Goal: Information Seeking & Learning: Check status

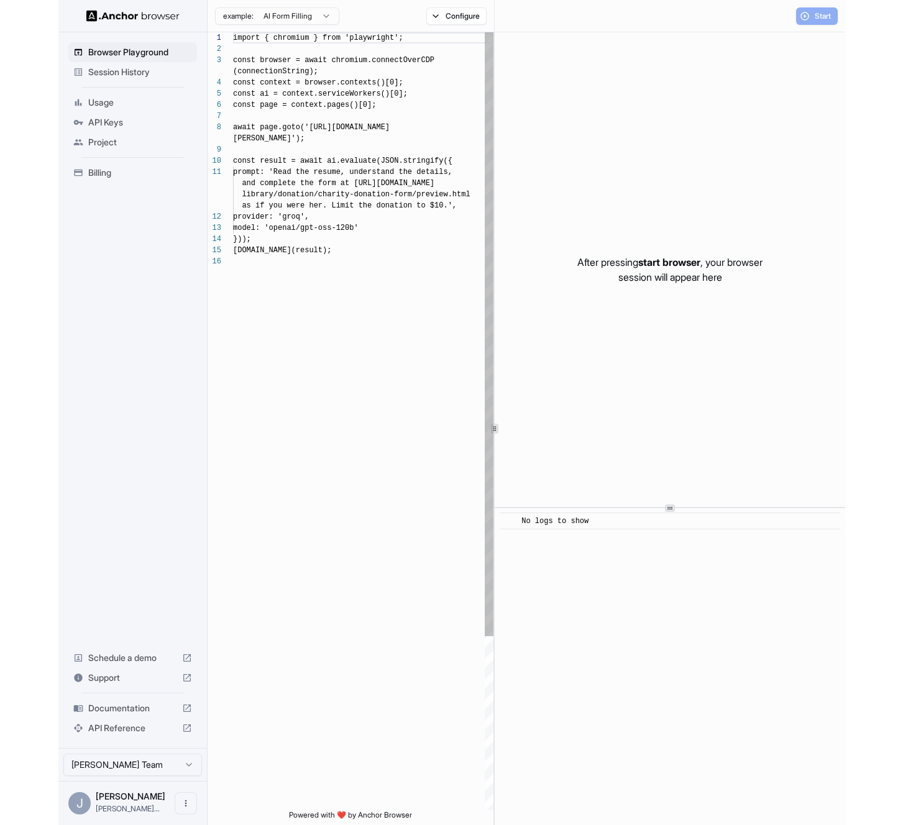
scroll to position [89, 0]
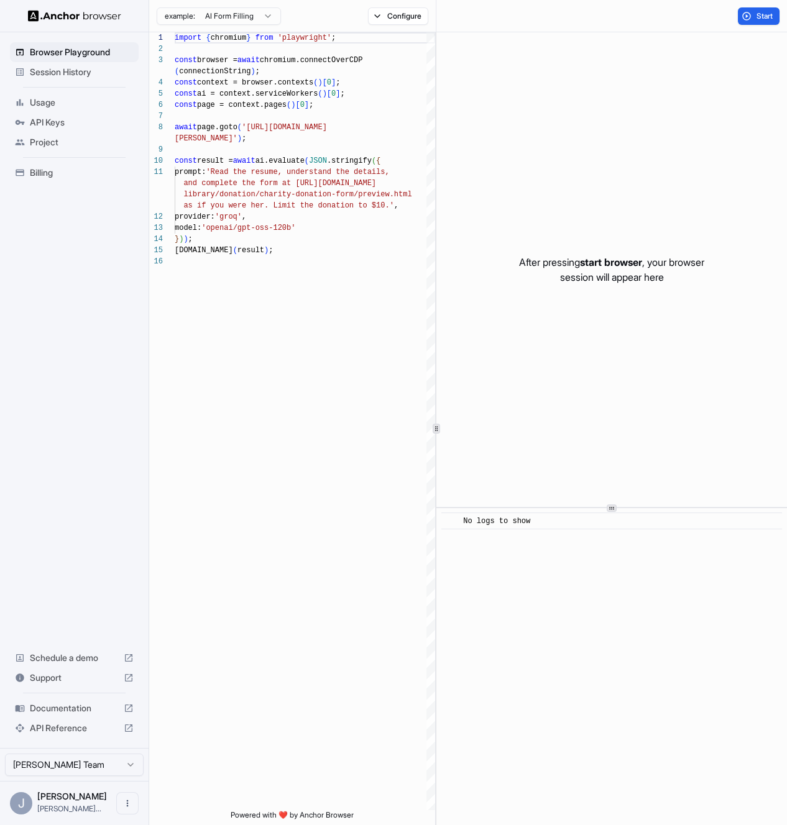
click at [71, 120] on span "API Keys" at bounding box center [82, 122] width 104 height 12
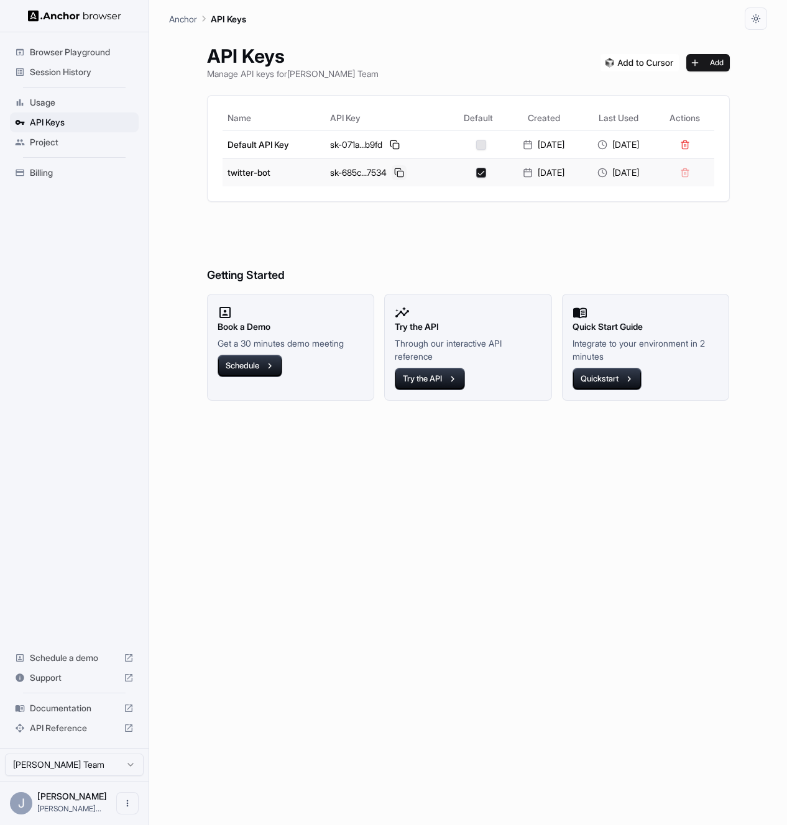
click at [392, 172] on button at bounding box center [399, 172] width 15 height 15
click at [392, 168] on button at bounding box center [399, 172] width 15 height 15
click at [403, 172] on div "sk-685c...7534" at bounding box center [387, 172] width 115 height 15
click at [393, 173] on button at bounding box center [399, 172] width 15 height 15
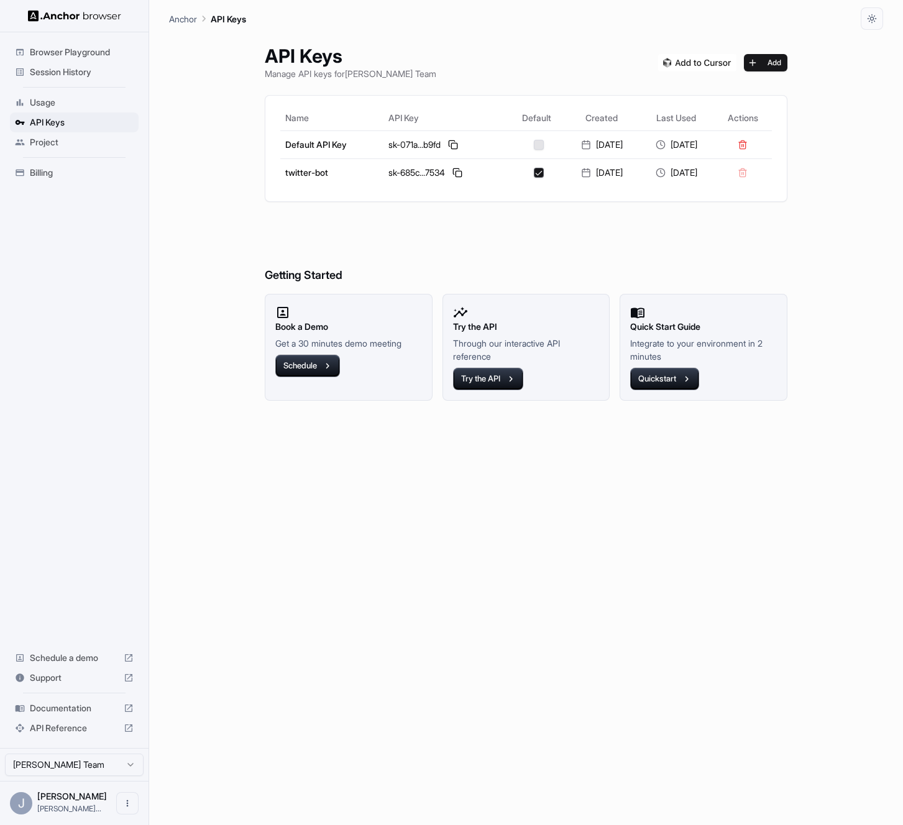
click at [72, 64] on div "Session History" at bounding box center [74, 72] width 129 height 20
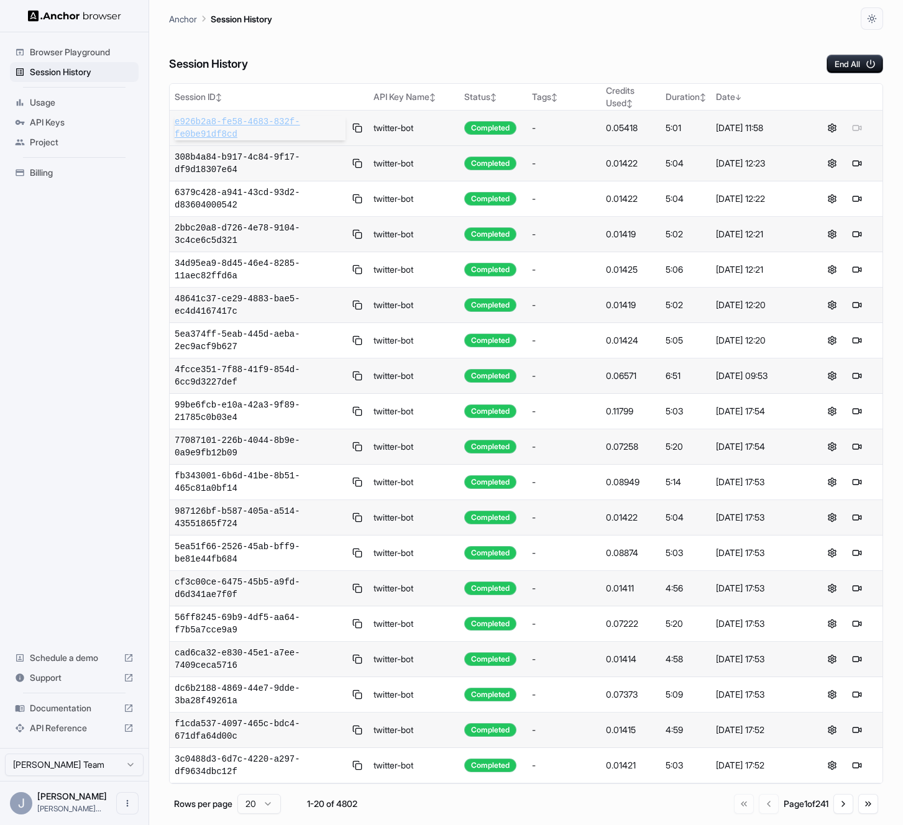
click at [254, 128] on span "e926b2a8-fe58-4683-832f-fe0be91df8cd" at bounding box center [260, 128] width 171 height 25
click at [224, 147] on td "308b4a84-b917-4c84-9f17-df9d18307e64" at bounding box center [269, 163] width 199 height 35
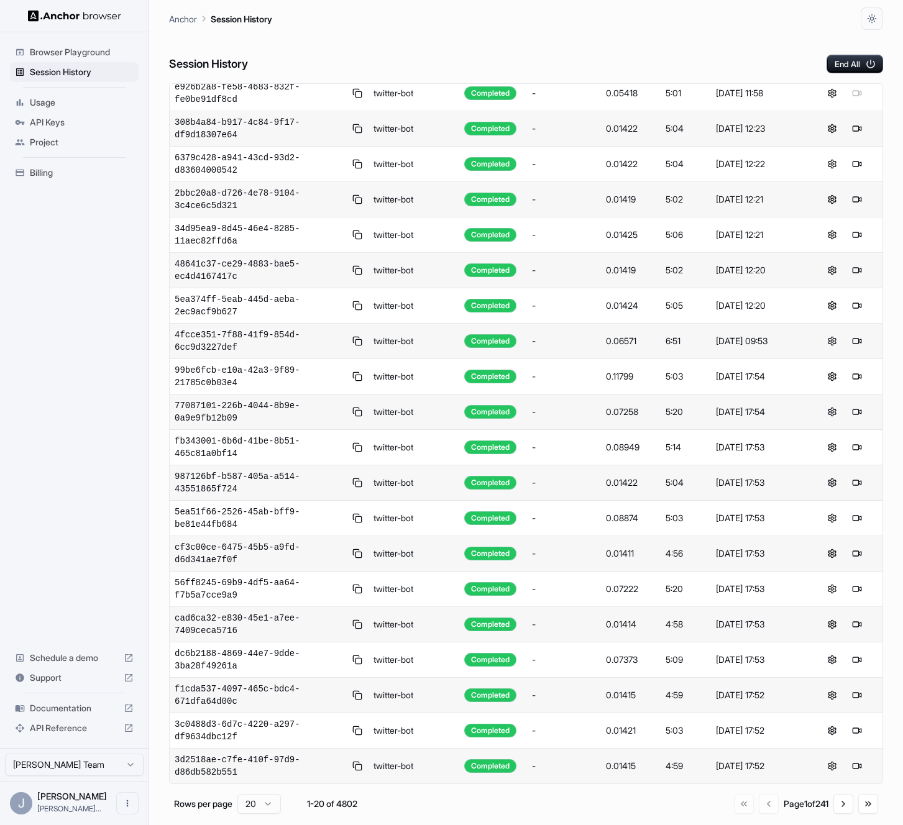
click at [206, 540] on td "cf3c00ce-6475-45b5-a9fd-d6d341ae7f0f" at bounding box center [269, 553] width 199 height 35
click at [199, 482] on span "987126bf-b587-405a-a514-43551865f724" at bounding box center [260, 482] width 171 height 25
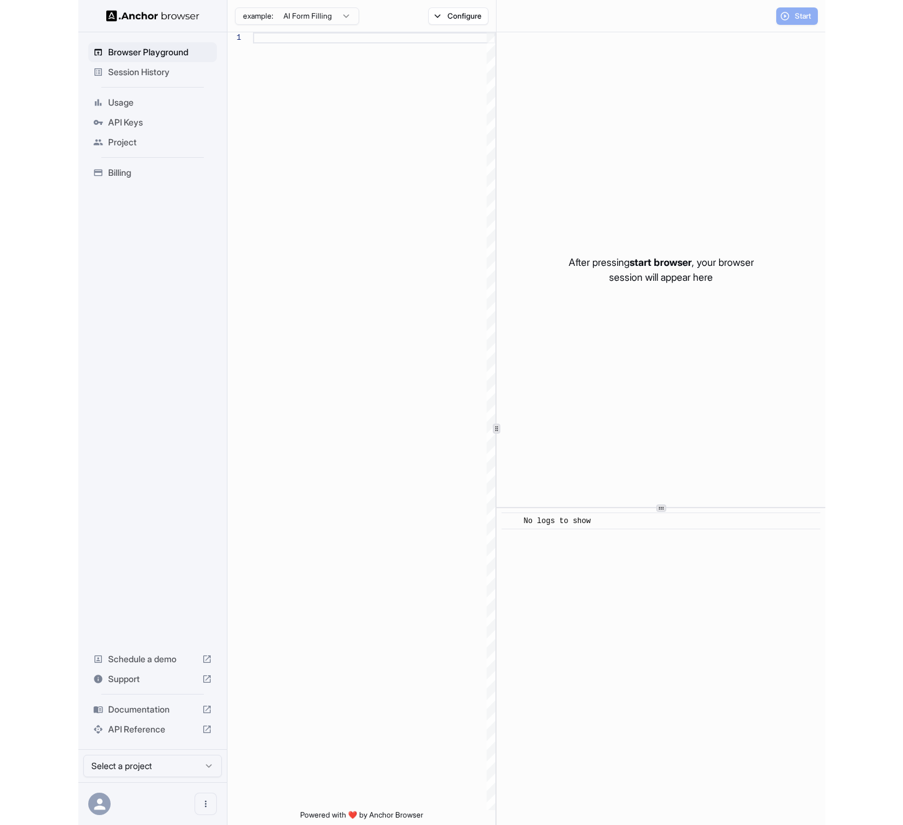
scroll to position [89, 0]
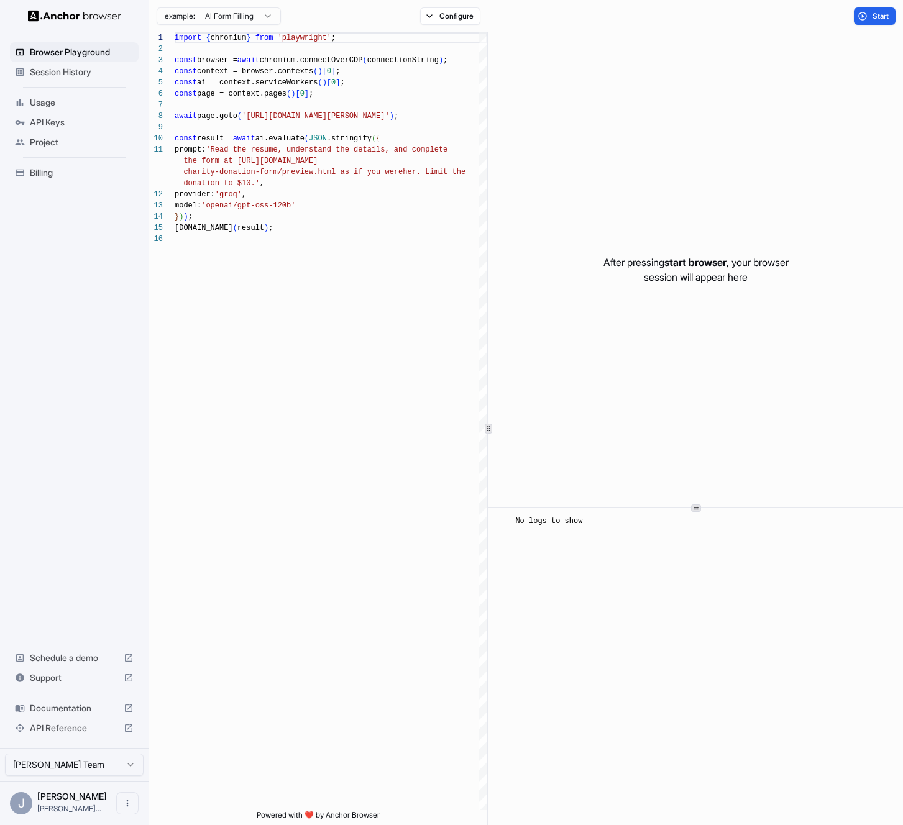
click at [69, 63] on div "Session History" at bounding box center [74, 72] width 129 height 20
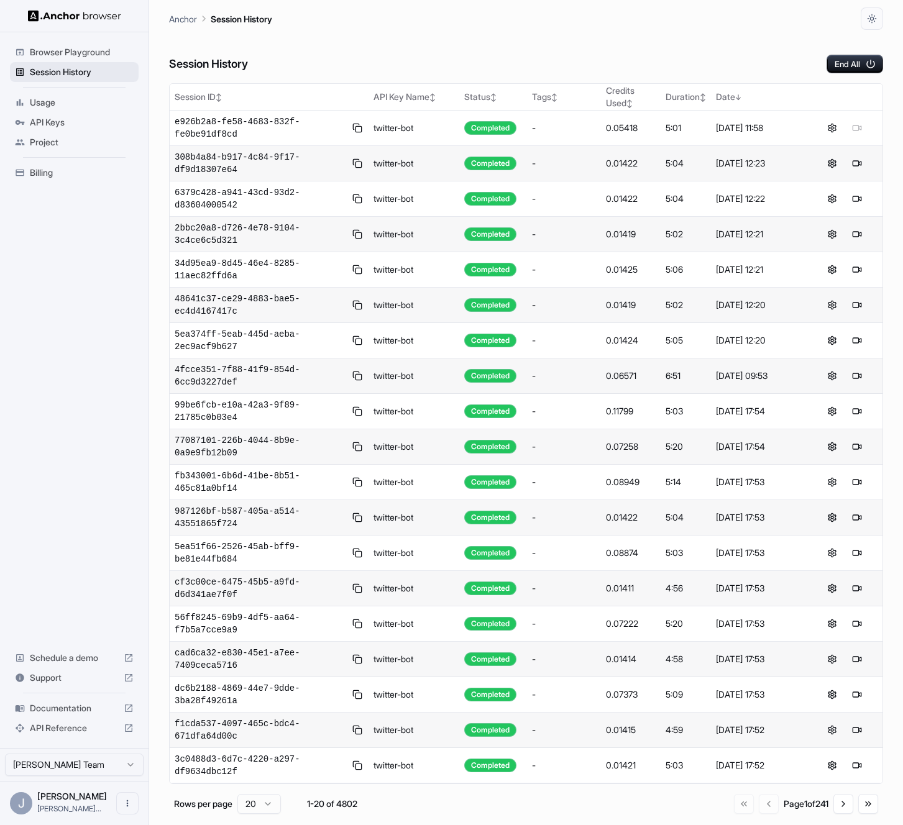
click at [73, 70] on span "Session History" at bounding box center [82, 72] width 104 height 12
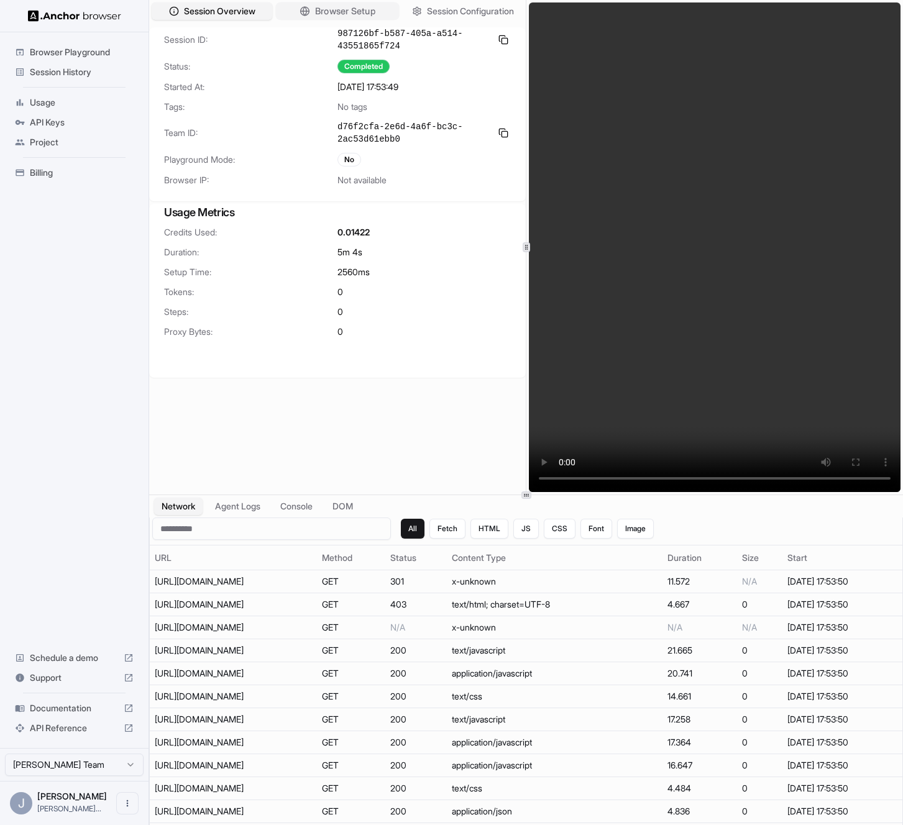
click at [317, 11] on span "Browser Setup" at bounding box center [345, 11] width 60 height 13
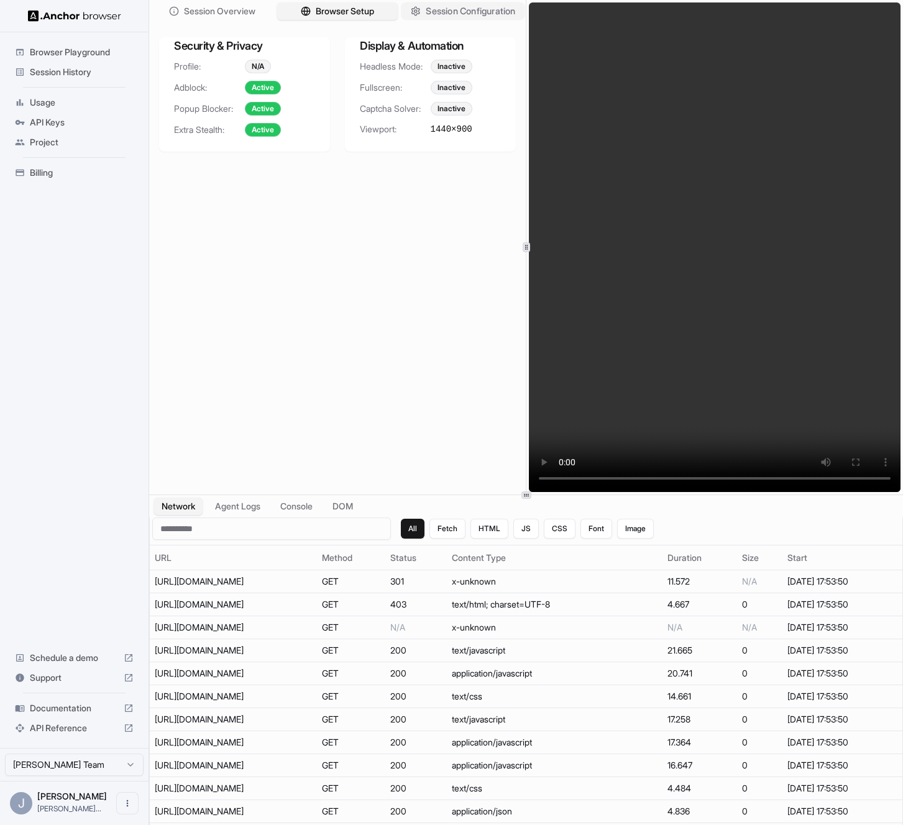
click at [470, 16] on span "Session Configuration" at bounding box center [470, 11] width 89 height 13
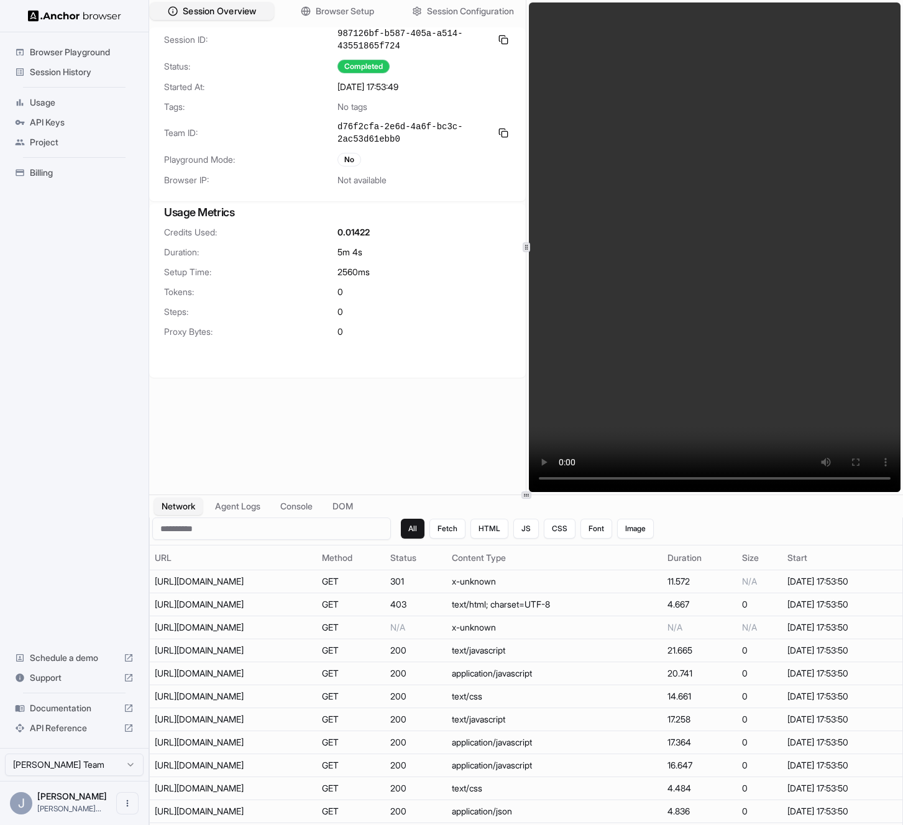
click at [225, 16] on span "Session Overview" at bounding box center [219, 11] width 73 height 13
click at [237, 495] on div at bounding box center [526, 495] width 754 height 1
click at [243, 503] on button "Agent Logs" at bounding box center [238, 507] width 62 height 18
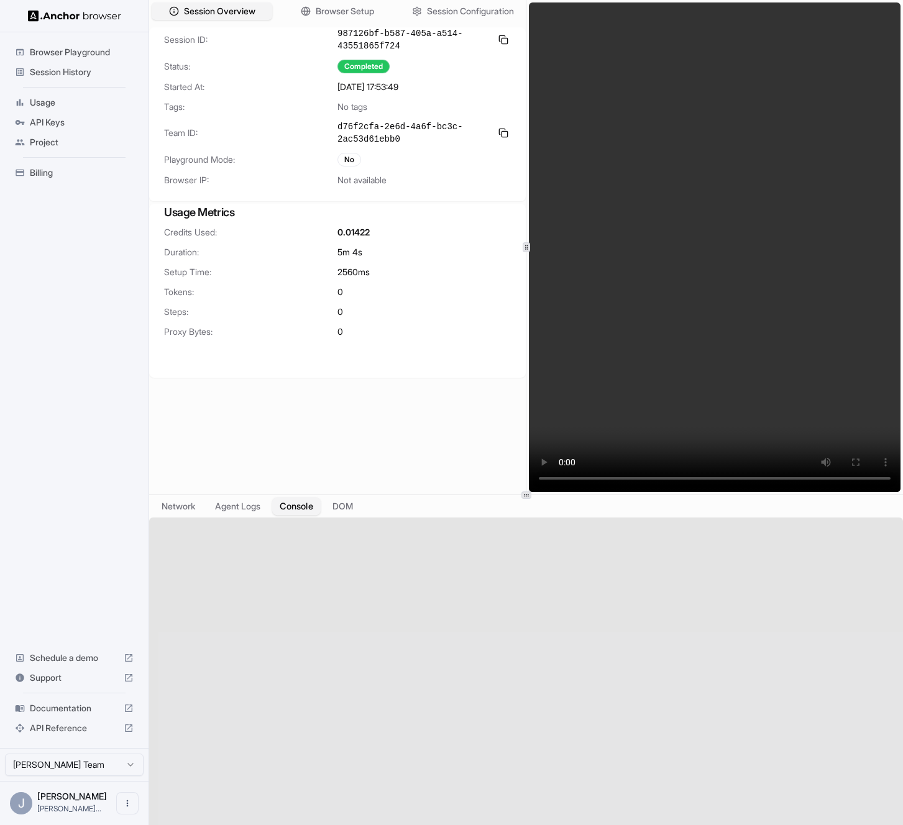
drag, startPoint x: 293, startPoint y: 510, endPoint x: 305, endPoint y: 511, distance: 11.8
click at [293, 510] on button "Console" at bounding box center [296, 507] width 48 height 18
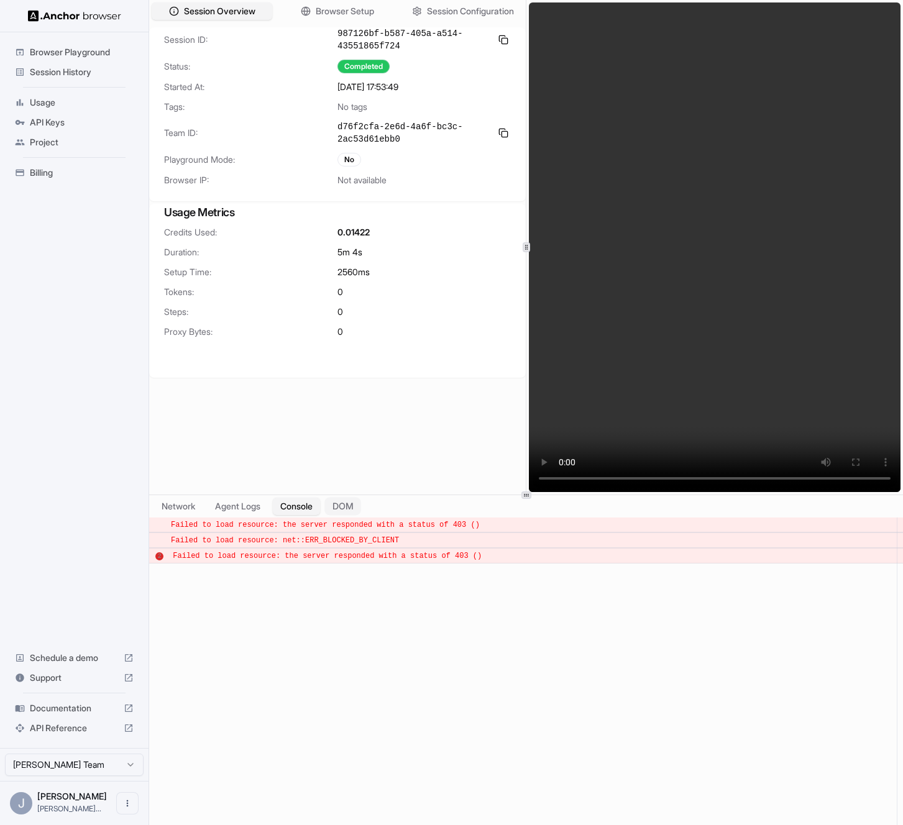
click at [351, 511] on button "DOM" at bounding box center [342, 507] width 37 height 18
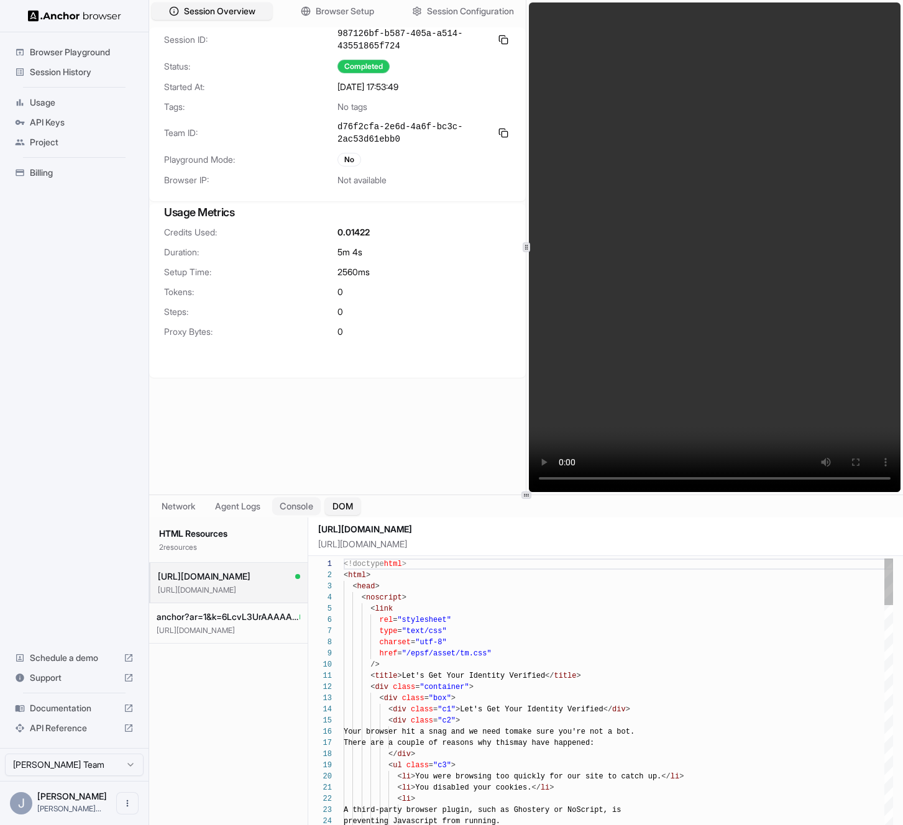
click at [313, 509] on button "Console" at bounding box center [296, 507] width 48 height 18
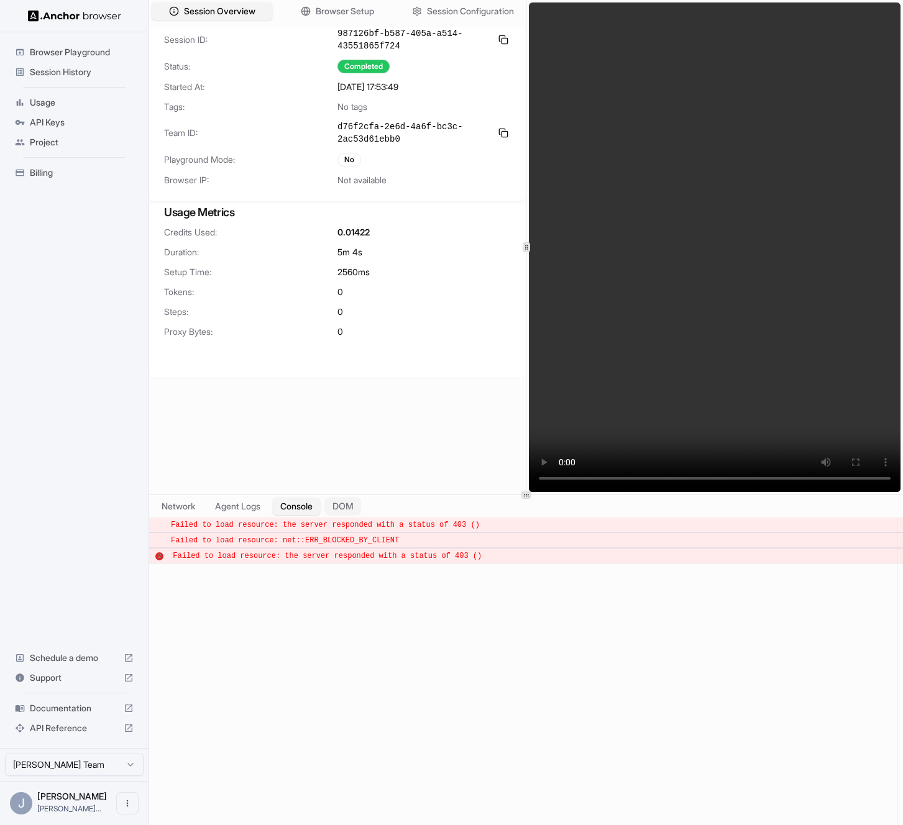
click at [355, 507] on button "DOM" at bounding box center [342, 507] width 37 height 18
click at [306, 503] on button "Console" at bounding box center [296, 507] width 48 height 18
click at [85, 77] on span "Session History" at bounding box center [82, 72] width 104 height 12
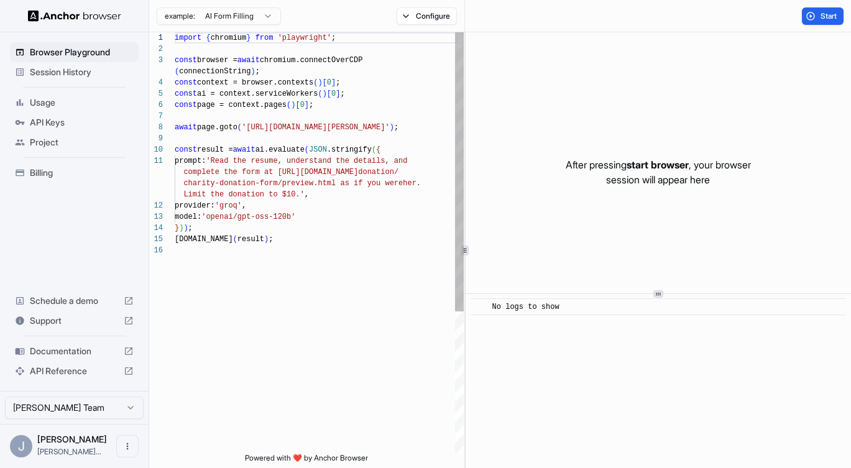
scroll to position [101, 0]
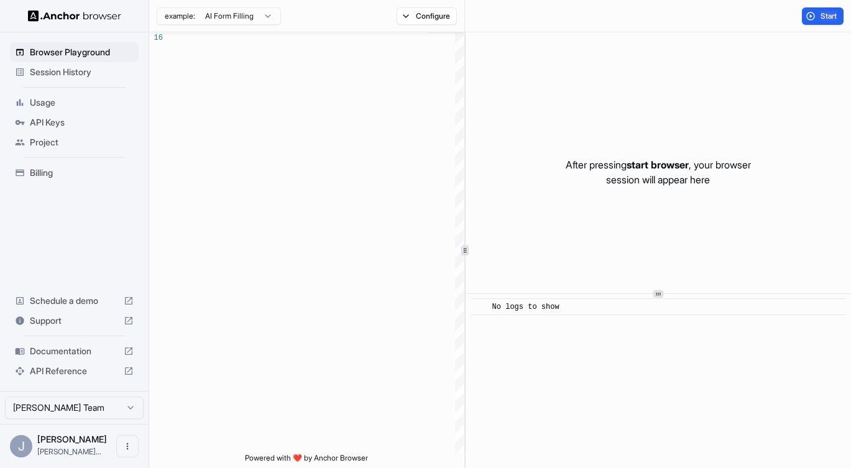
drag, startPoint x: 814, startPoint y: 10, endPoint x: 815, endPoint y: 49, distance: 39.2
click at [0, 0] on div "**********" at bounding box center [425, 234] width 851 height 468
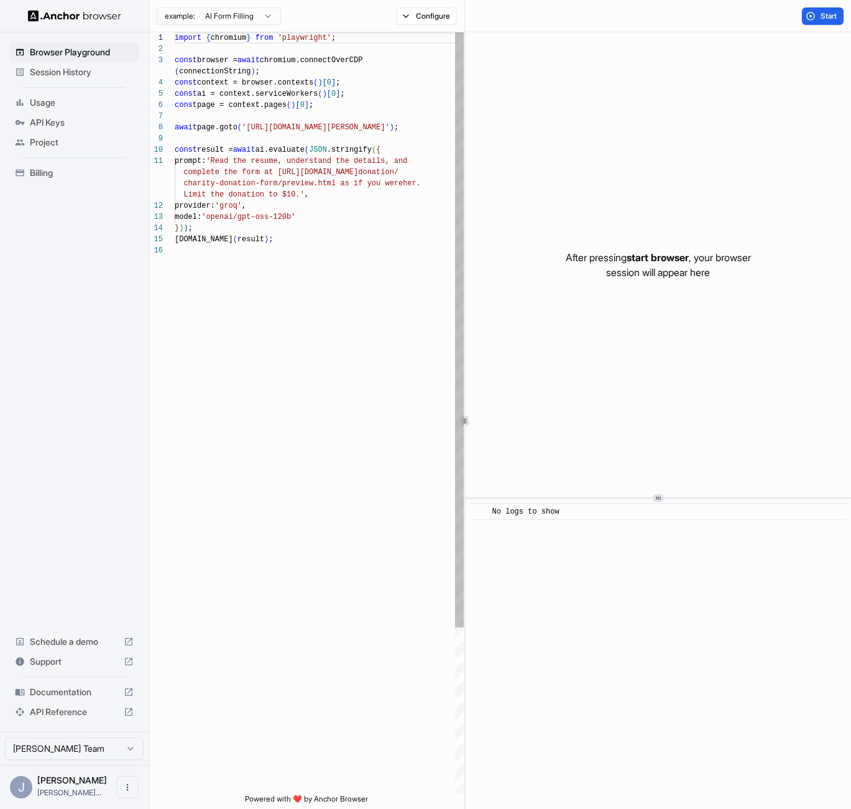
scroll to position [101, 0]
